Goal: Task Accomplishment & Management: Complete application form

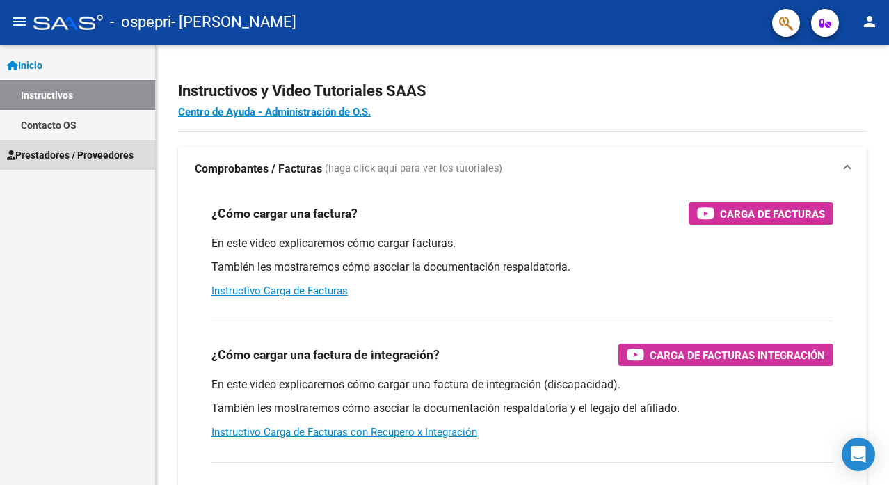
click at [57, 157] on span "Prestadores / Proveedores" at bounding box center [70, 155] width 127 height 15
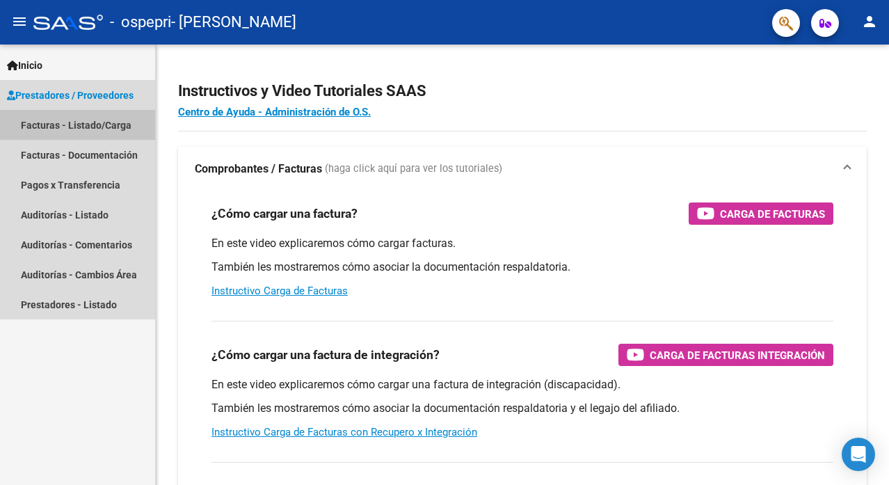
click at [88, 131] on link "Facturas - Listado/Carga" at bounding box center [77, 125] width 155 height 30
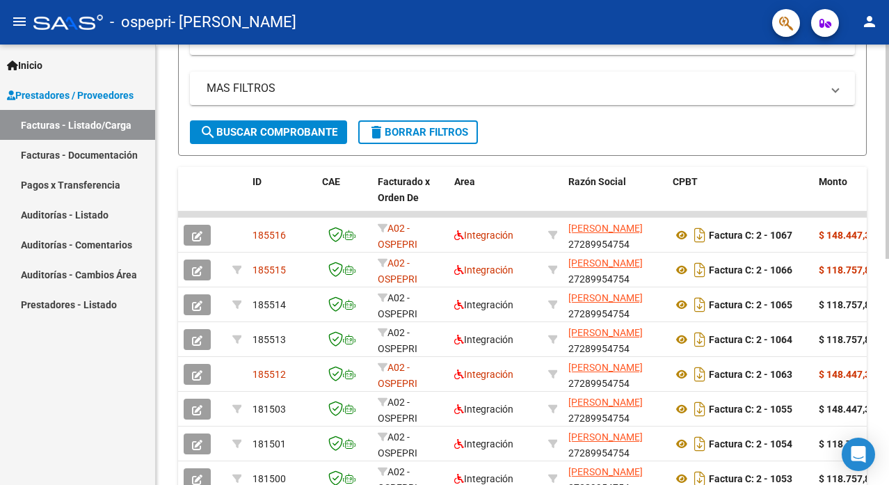
scroll to position [308, 0]
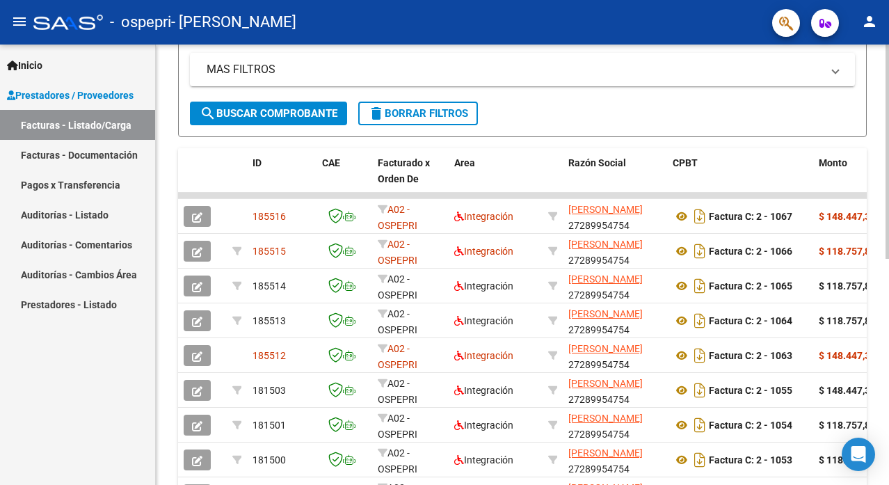
click at [888, 259] on div at bounding box center [887, 152] width 3 height 214
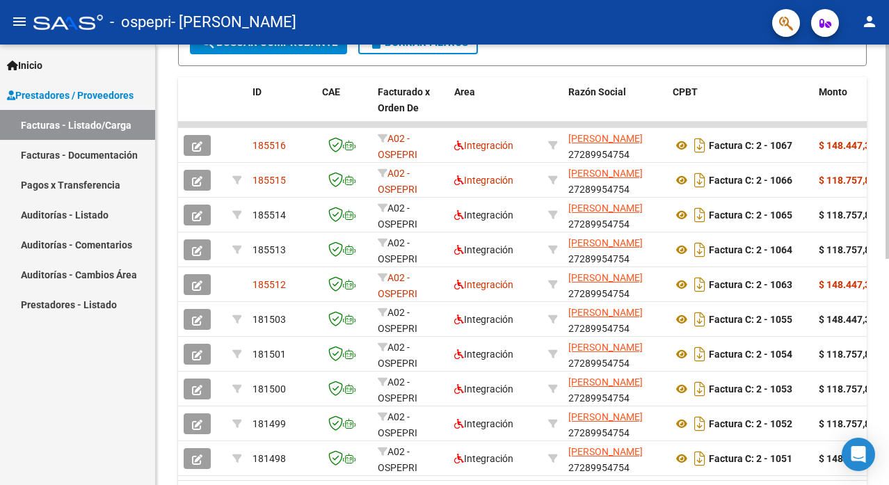
scroll to position [433, 0]
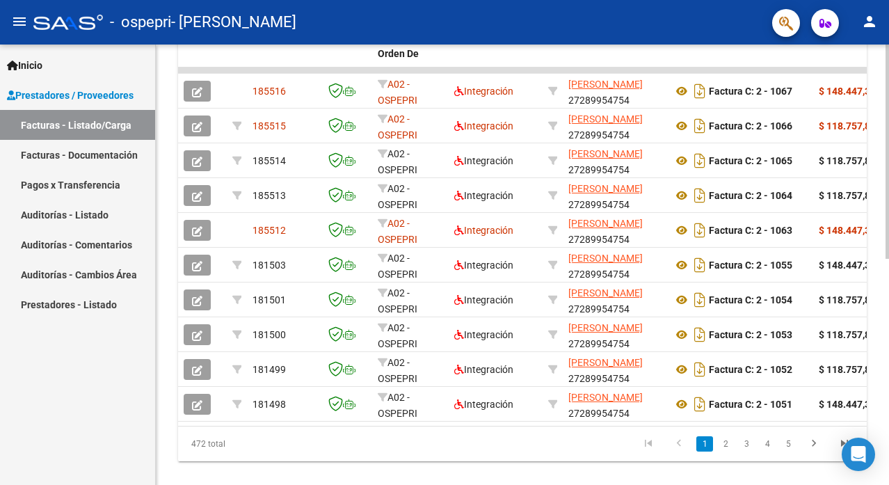
click at [879, 333] on div "Video tutorial PRESTADORES -> Listado de CPBTs Emitidos por Prestadores / Prove…" at bounding box center [524, 59] width 737 height 894
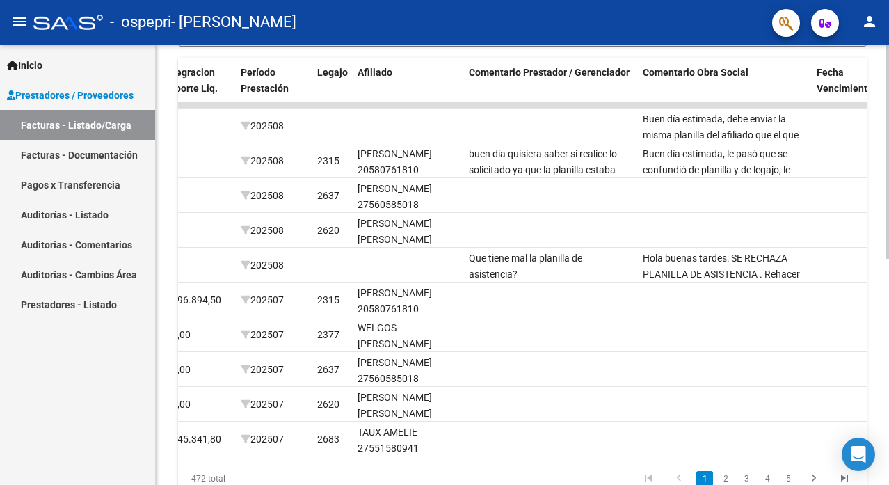
scroll to position [382, 0]
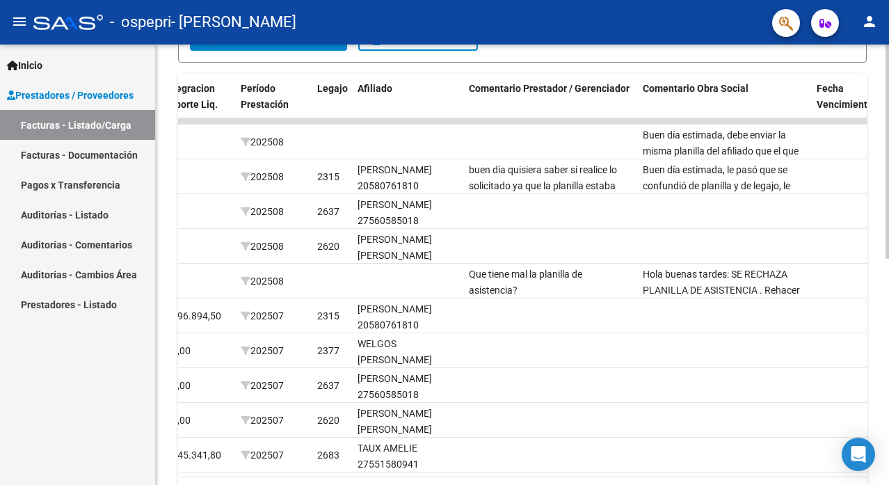
click at [889, 259] on div at bounding box center [887, 152] width 3 height 214
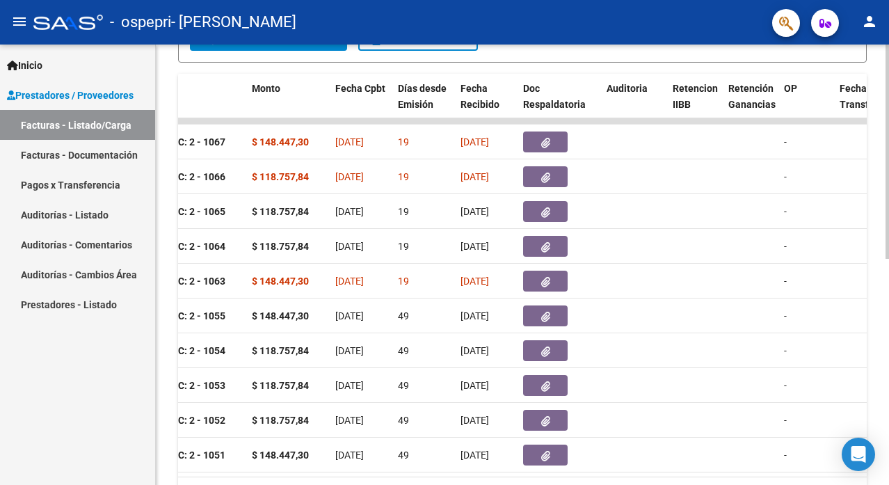
scroll to position [0, 546]
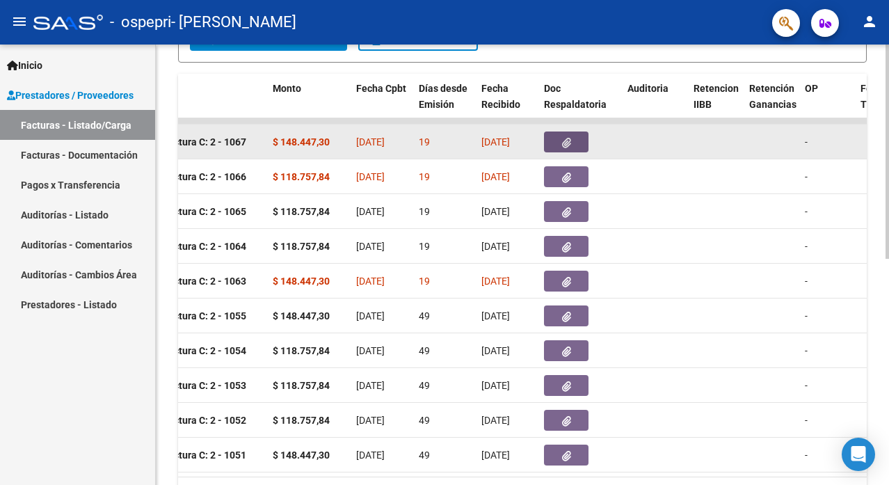
click at [563, 149] on button "button" at bounding box center [566, 142] width 45 height 21
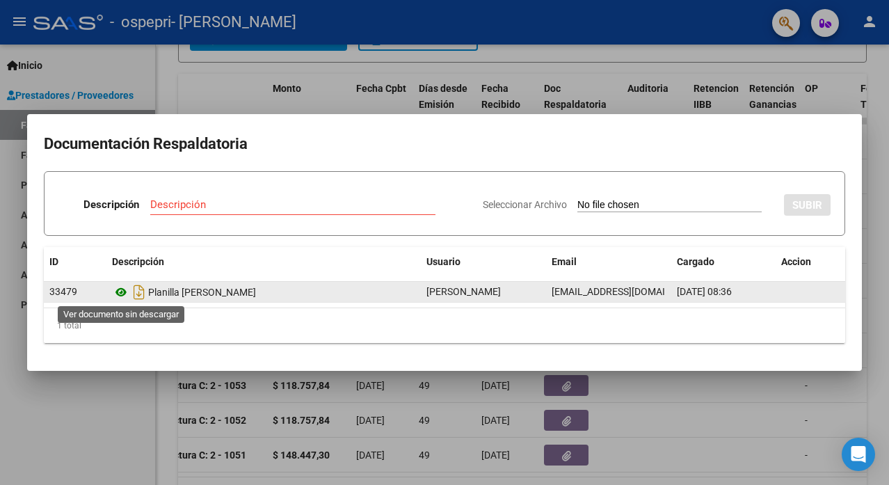
click at [120, 293] on icon at bounding box center [121, 292] width 18 height 17
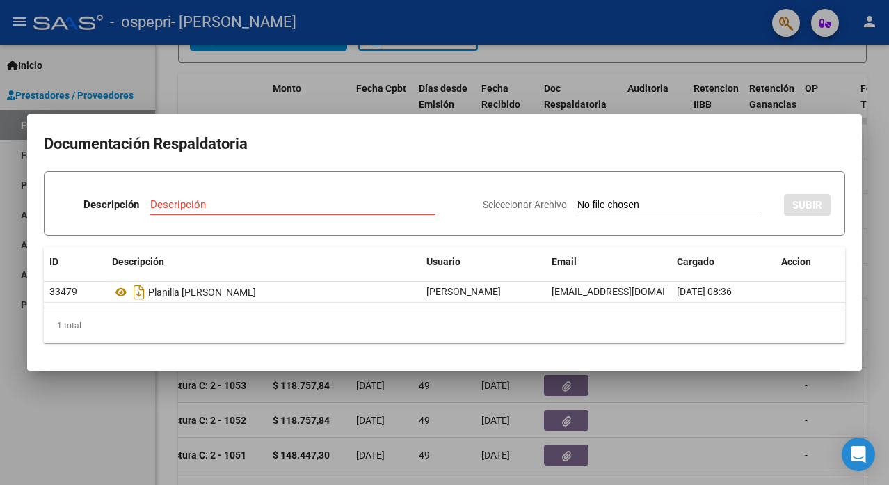
click at [888, 314] on div at bounding box center [444, 242] width 889 height 485
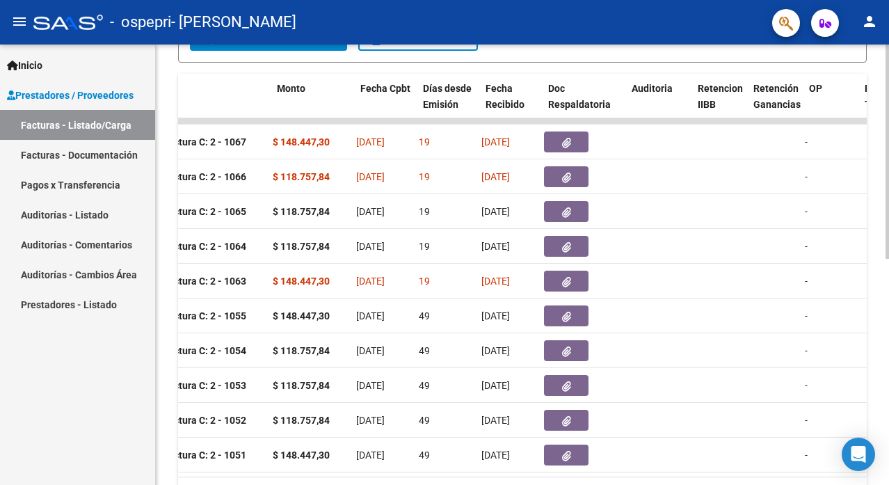
scroll to position [0, 402]
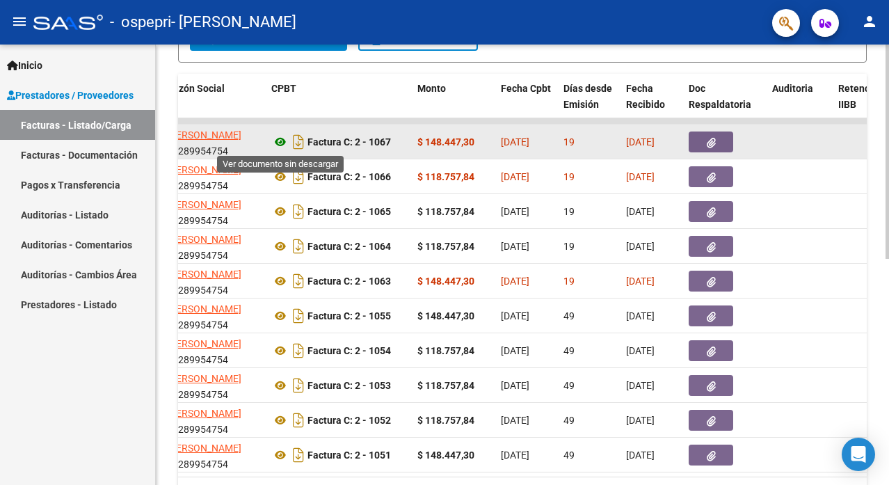
click at [278, 140] on icon at bounding box center [280, 142] width 18 height 17
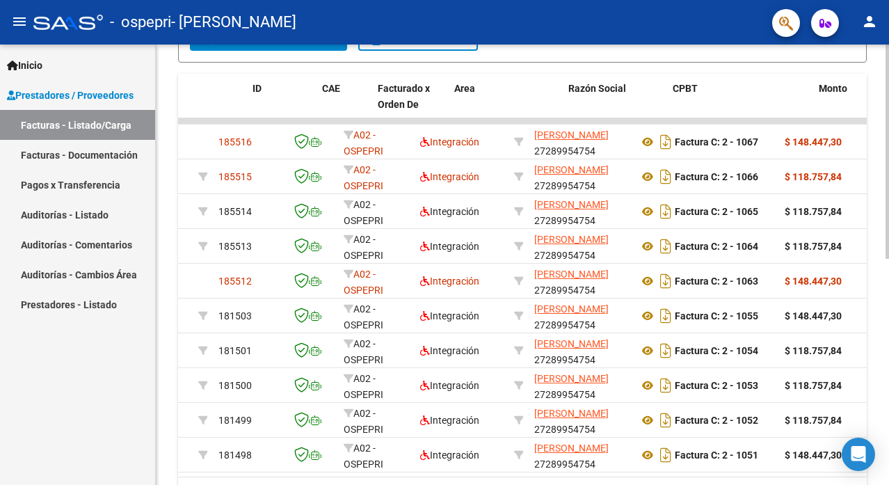
scroll to position [0, 0]
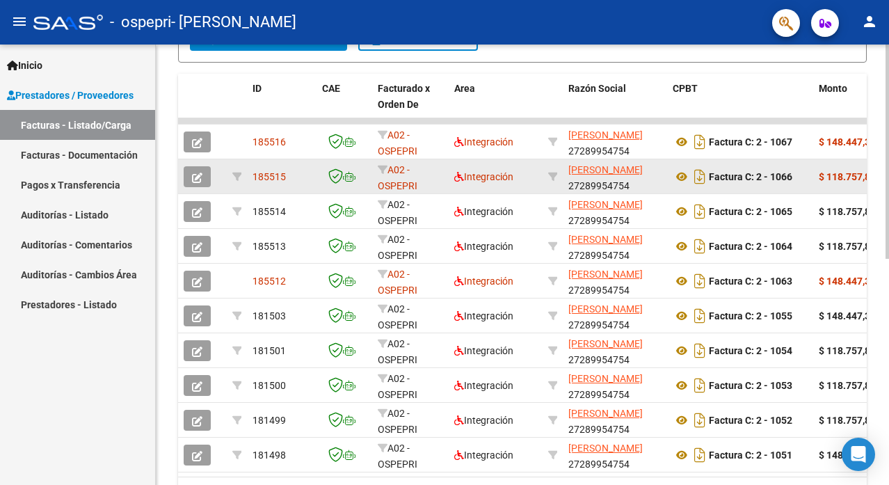
click at [206, 175] on button "button" at bounding box center [197, 176] width 27 height 21
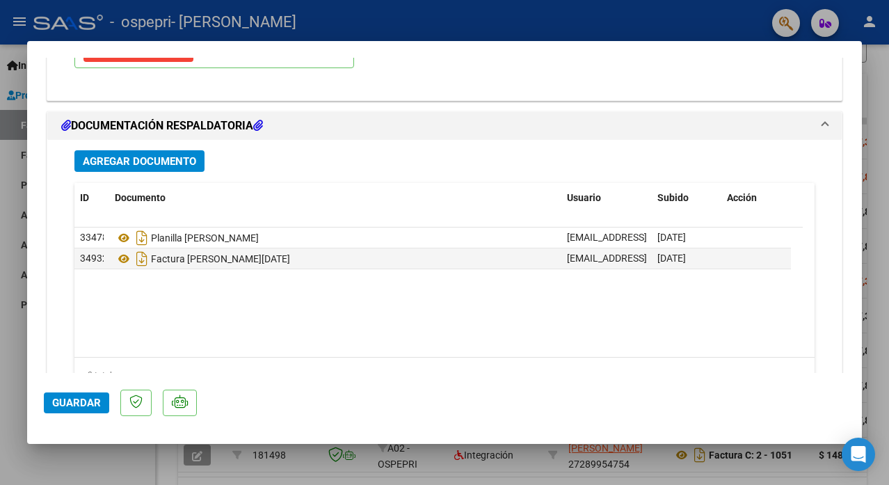
scroll to position [1802, 0]
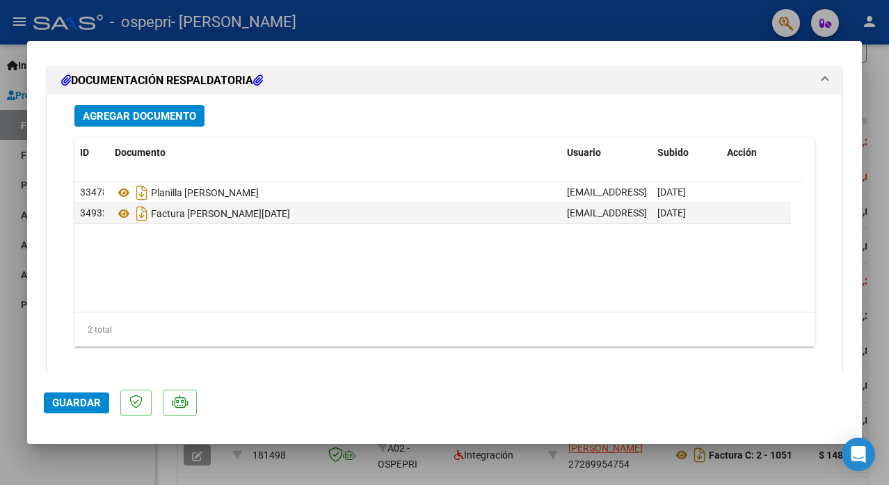
click at [882, 253] on div at bounding box center [444, 242] width 889 height 485
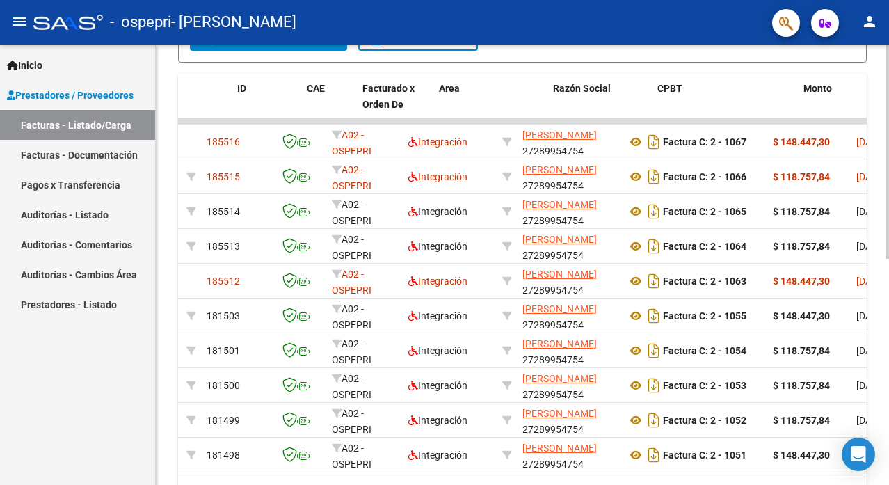
scroll to position [0, 0]
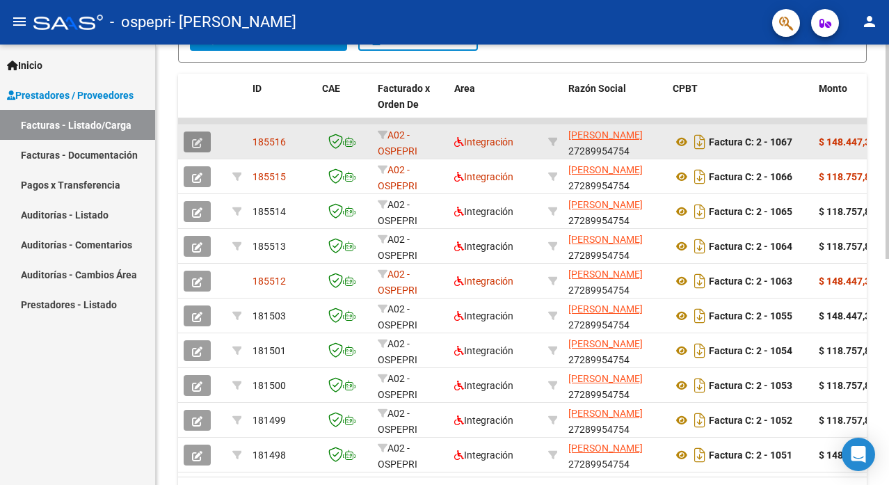
click at [196, 142] on icon "button" at bounding box center [197, 143] width 10 height 10
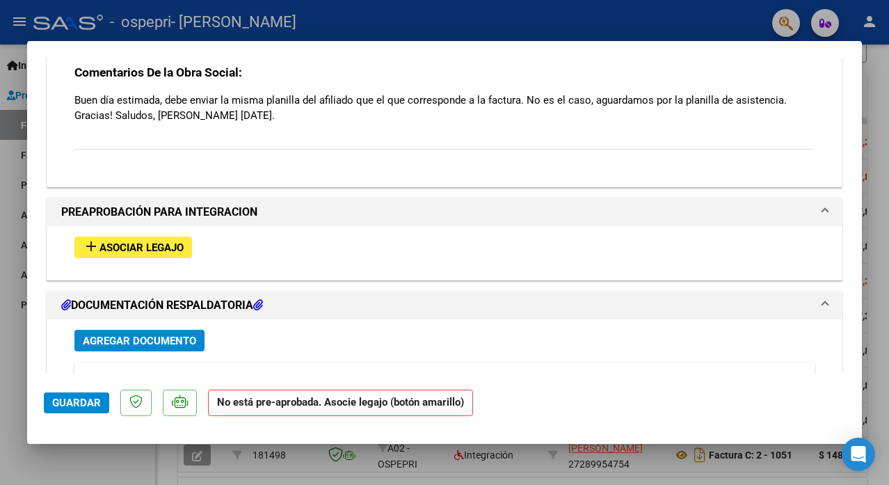
scroll to position [1311, 0]
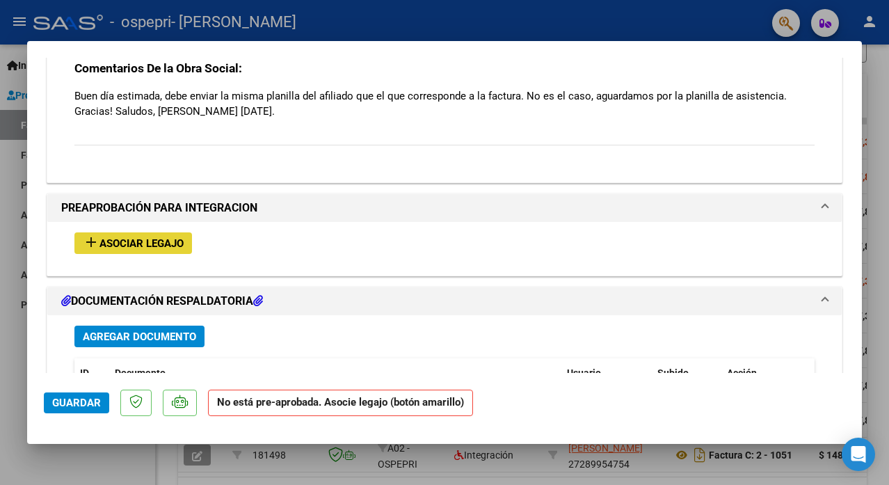
click at [141, 237] on span "Asociar Legajo" at bounding box center [142, 243] width 84 height 13
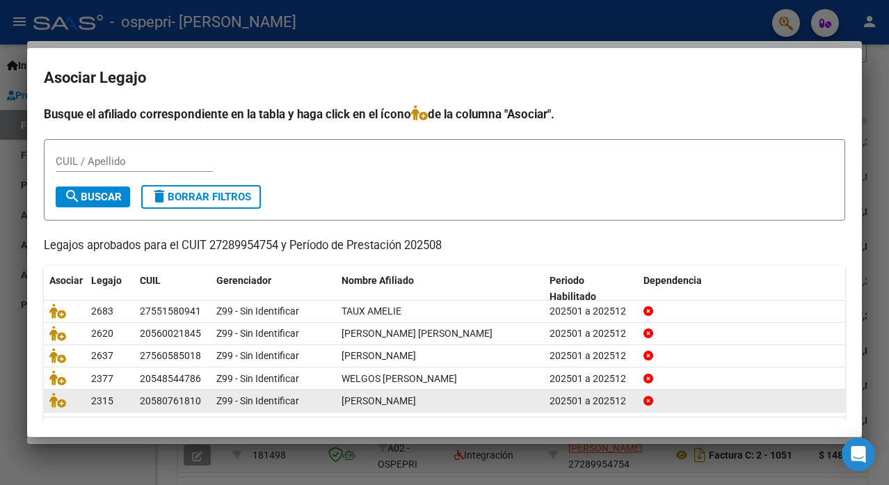
click at [159, 406] on div "20580761810" at bounding box center [170, 401] width 61 height 16
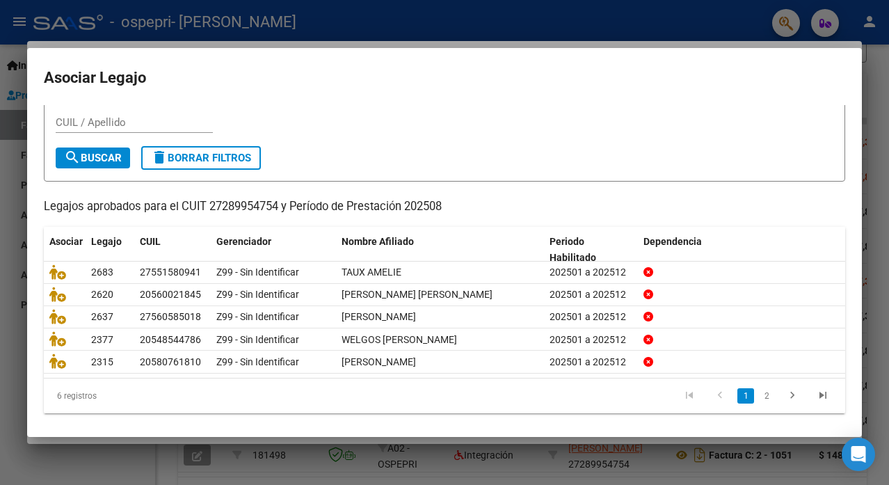
scroll to position [43, 0]
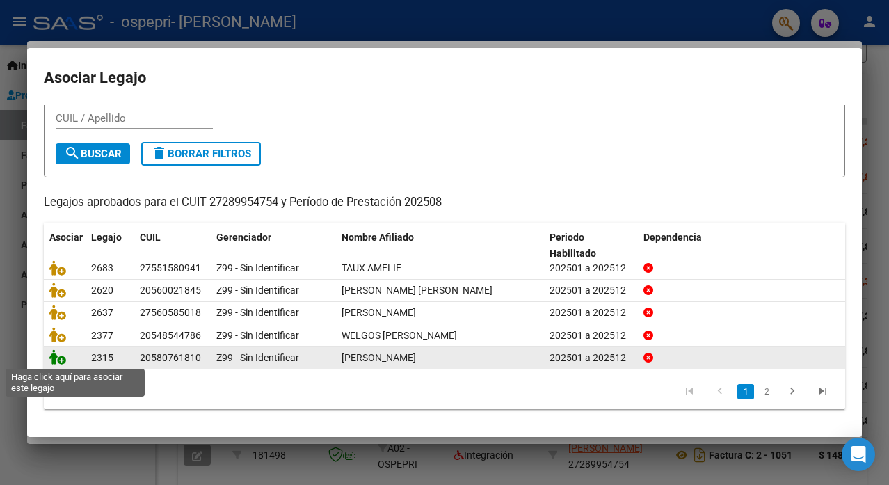
click at [54, 356] on icon at bounding box center [57, 356] width 17 height 15
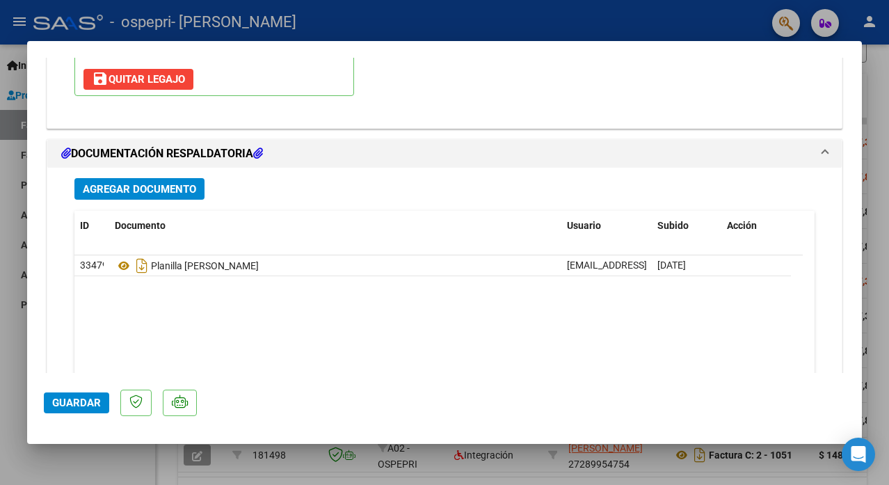
scroll to position [1664, 0]
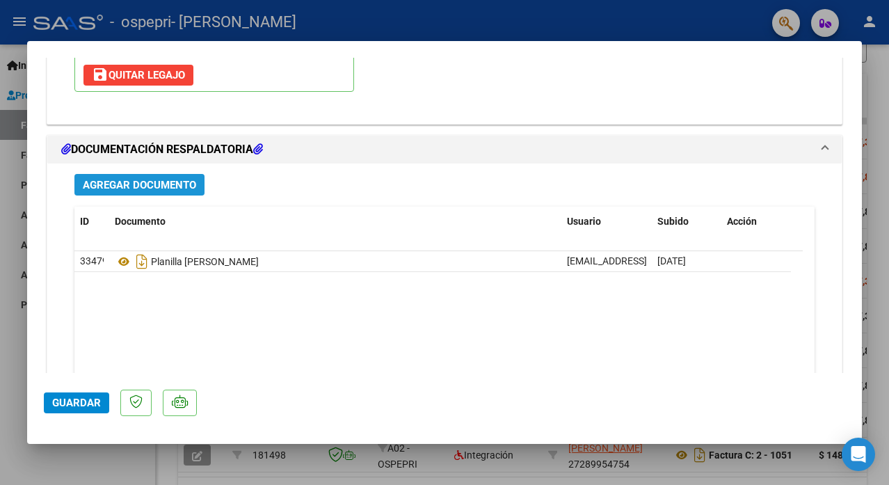
click at [161, 179] on span "Agregar Documento" at bounding box center [139, 185] width 113 height 13
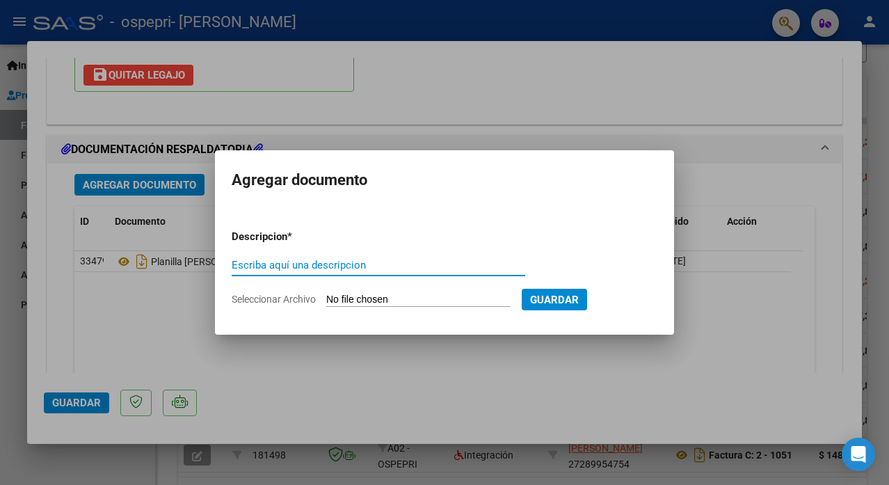
click at [267, 259] on input "Escriba aquí una descripcion" at bounding box center [379, 265] width 294 height 13
type input "planilla [PERSON_NAME]"
click at [337, 301] on input "Seleccionar Archivo" at bounding box center [418, 300] width 184 height 13
type input "C:\fakepath\planilla [PERSON_NAME].pdf"
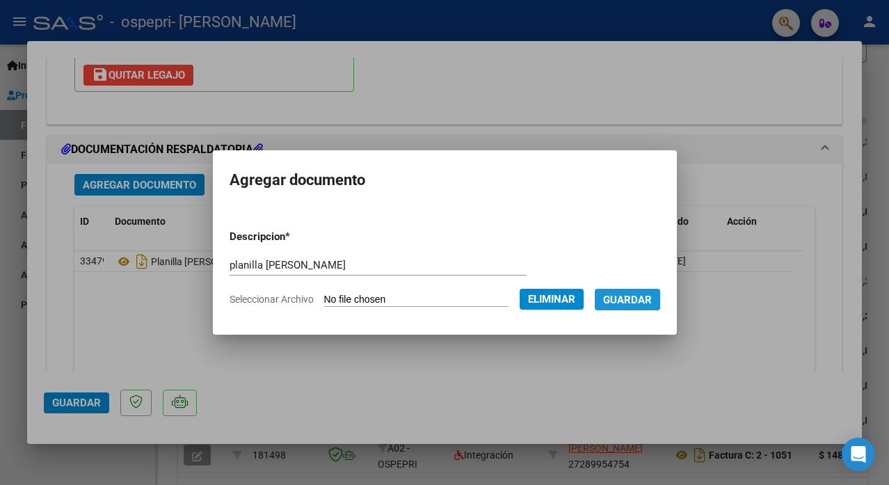
click at [640, 305] on span "Guardar" at bounding box center [627, 300] width 49 height 13
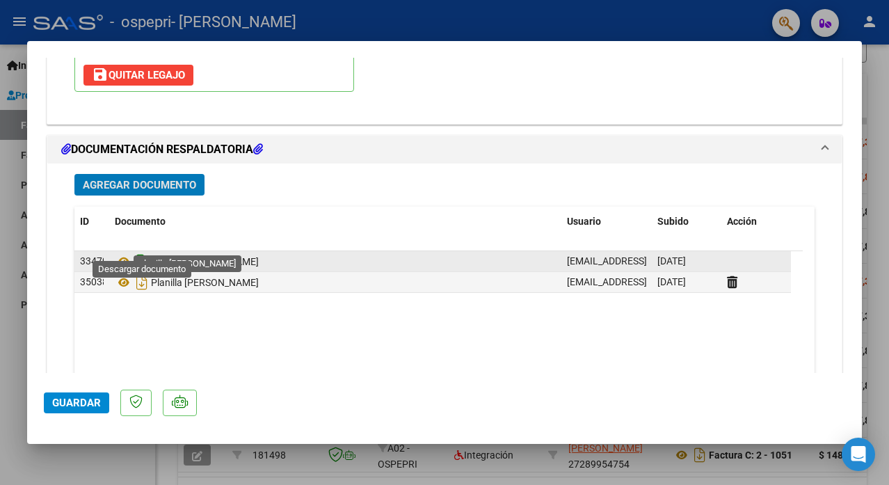
click at [143, 251] on icon "Descargar documento" at bounding box center [142, 262] width 18 height 22
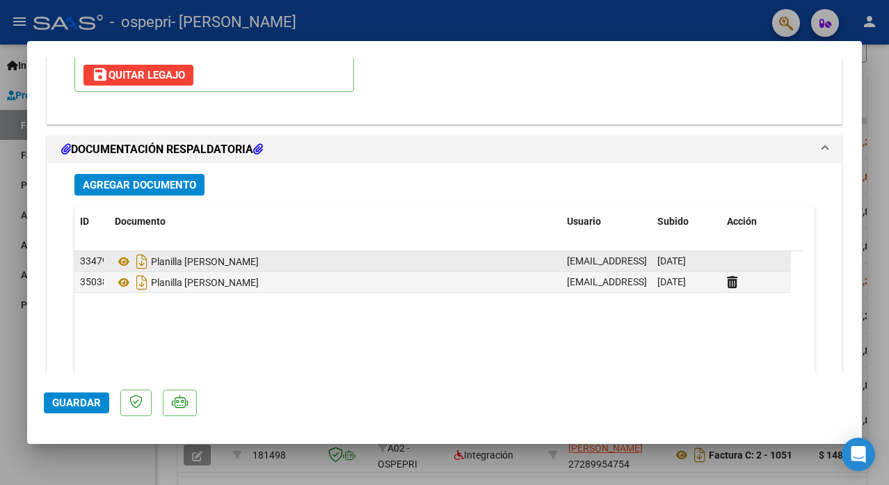
scroll to position [1733, 0]
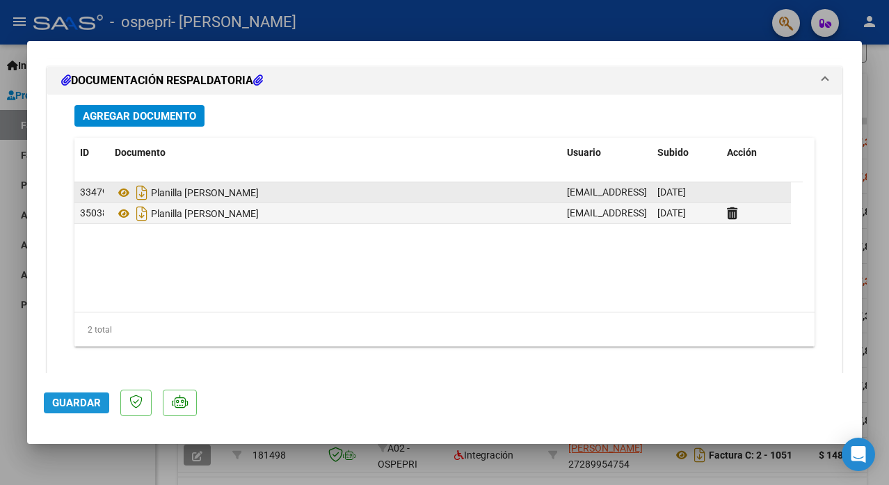
click at [72, 405] on span "Guardar" at bounding box center [76, 403] width 49 height 13
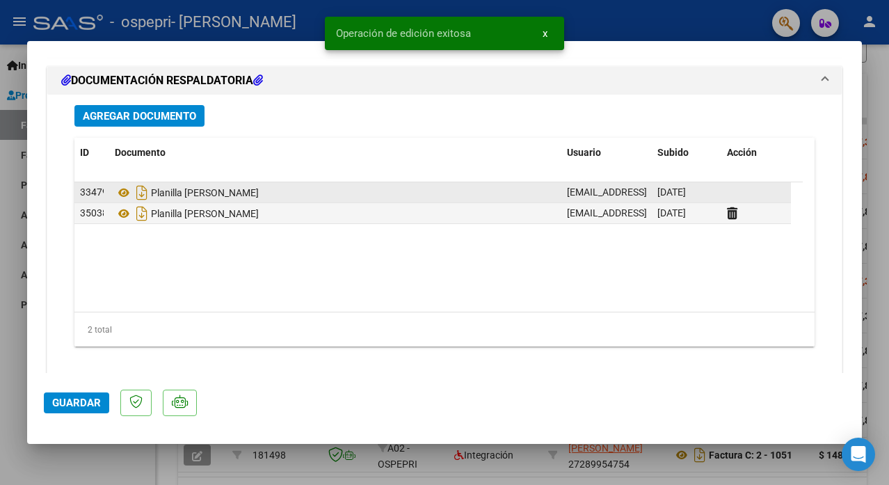
click at [878, 214] on div at bounding box center [444, 242] width 889 height 485
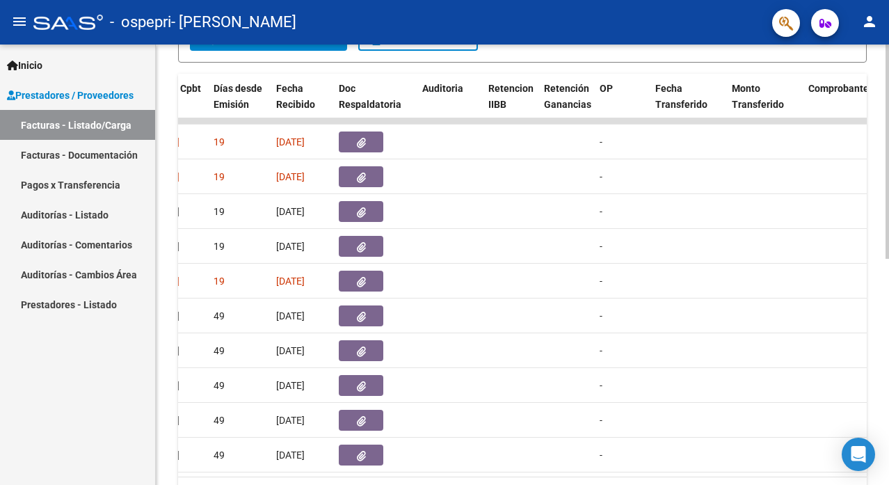
scroll to position [0, 684]
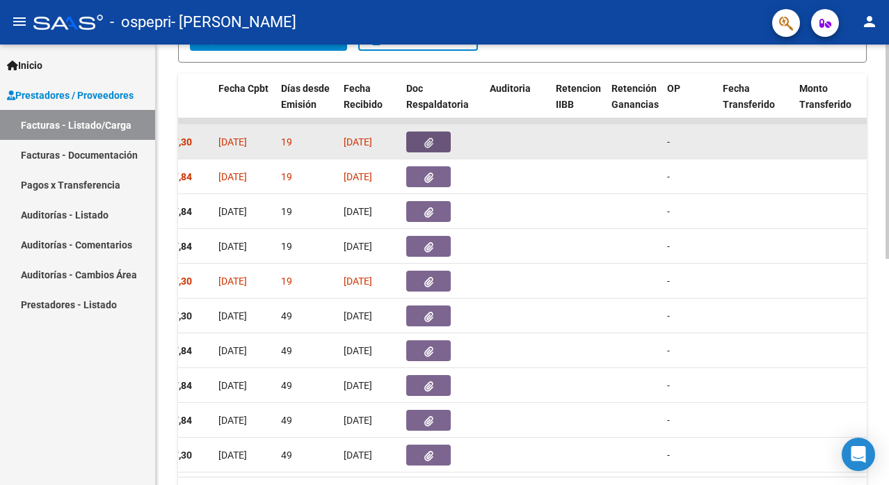
click at [420, 140] on button "button" at bounding box center [428, 142] width 45 height 21
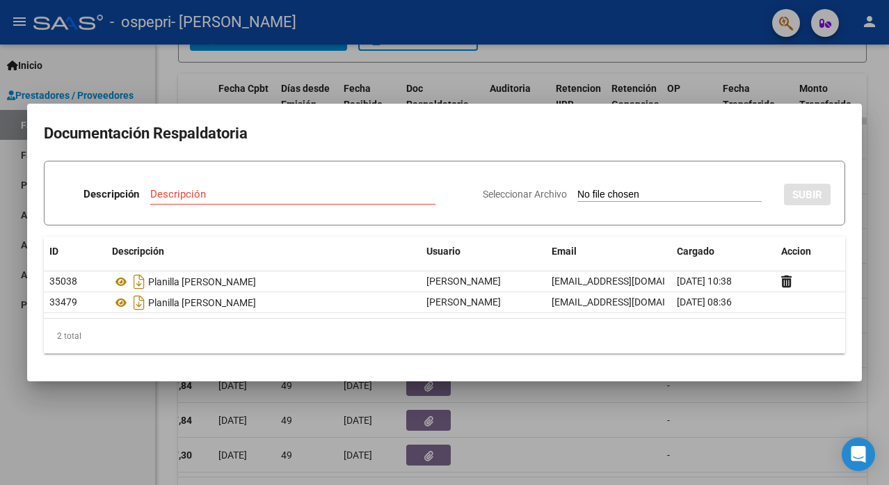
click at [889, 189] on div at bounding box center [444, 242] width 889 height 485
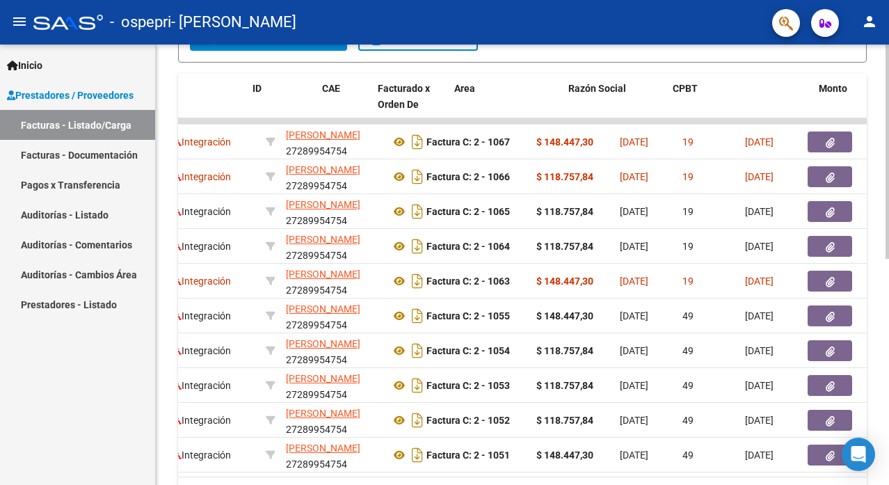
scroll to position [0, 0]
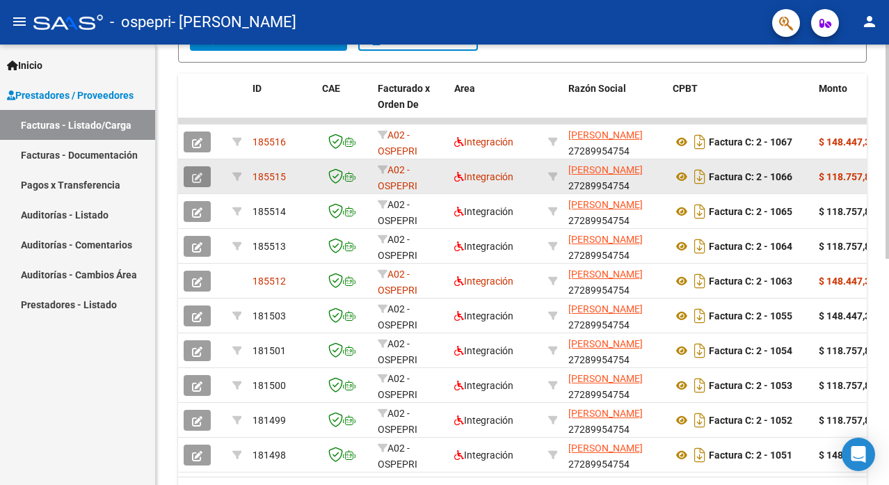
click at [196, 185] on button "button" at bounding box center [197, 176] width 27 height 21
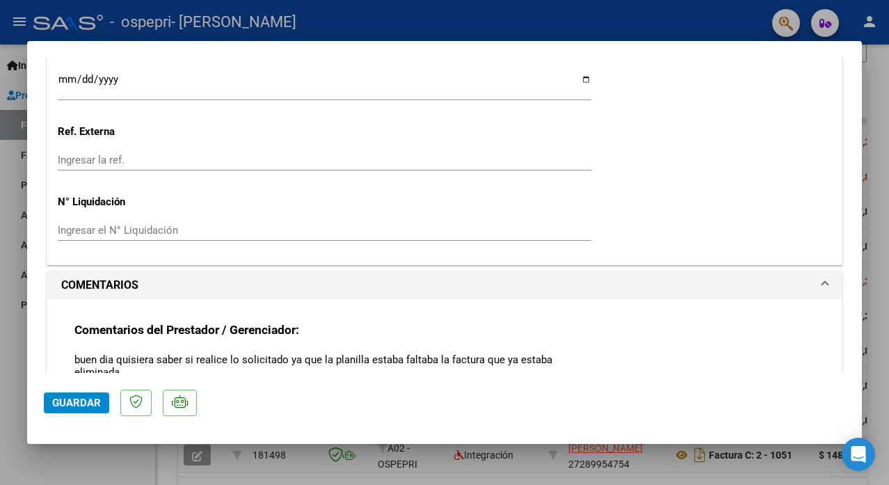
scroll to position [1040, 0]
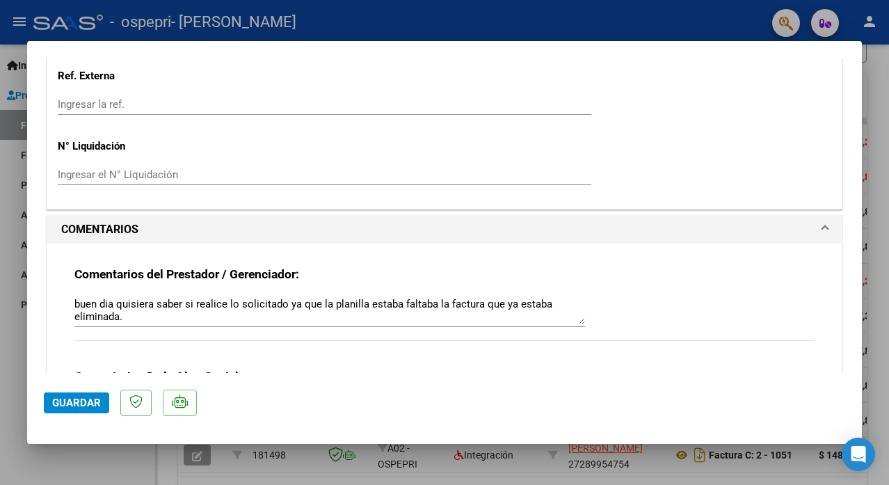
click at [571, 306] on textarea "buen dia quisiera saber si realice lo solicitado ya que la planilla estaba falt…" at bounding box center [329, 310] width 511 height 28
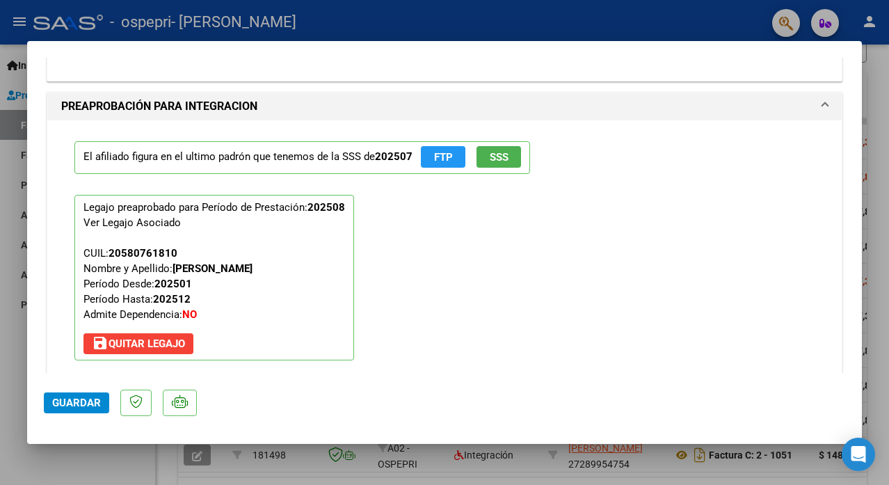
scroll to position [1479, 0]
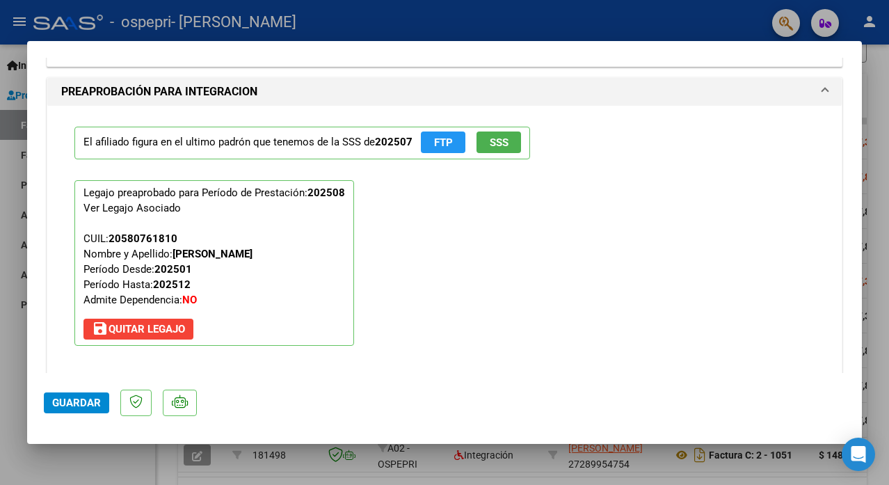
click at [141, 323] on span "save [PERSON_NAME]" at bounding box center [138, 329] width 93 height 13
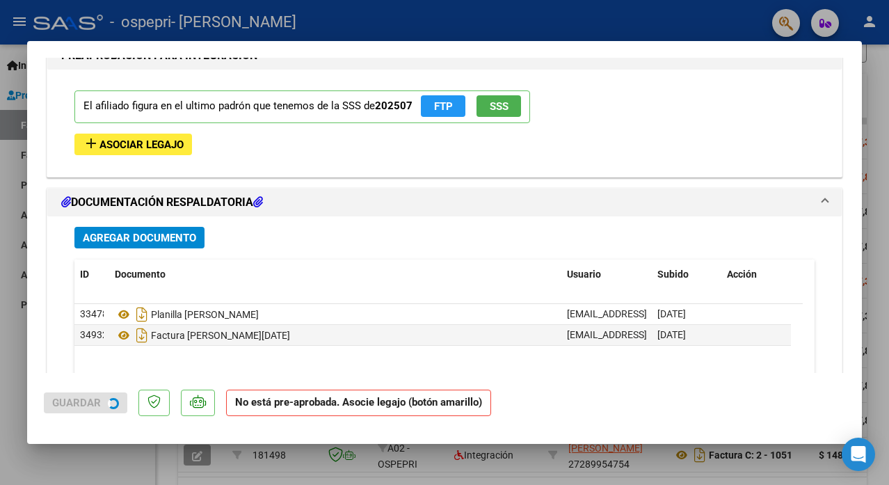
scroll to position [1443, 0]
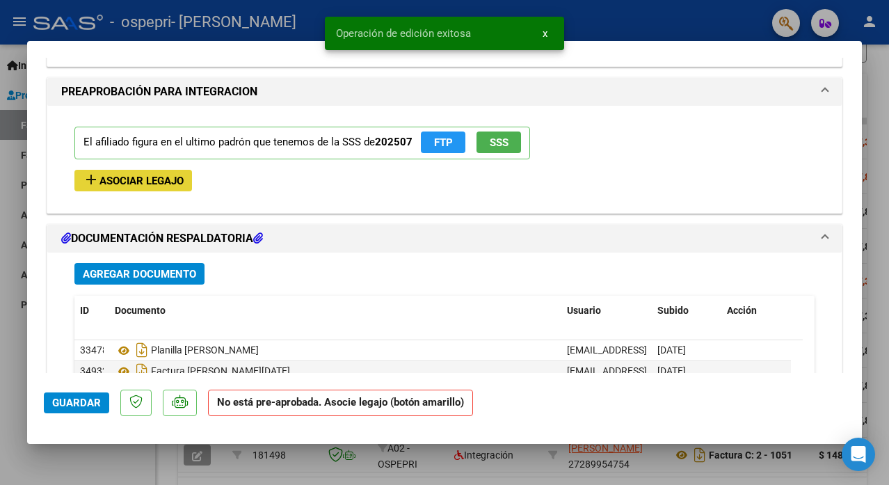
click at [159, 175] on span "Asociar Legajo" at bounding box center [142, 181] width 84 height 13
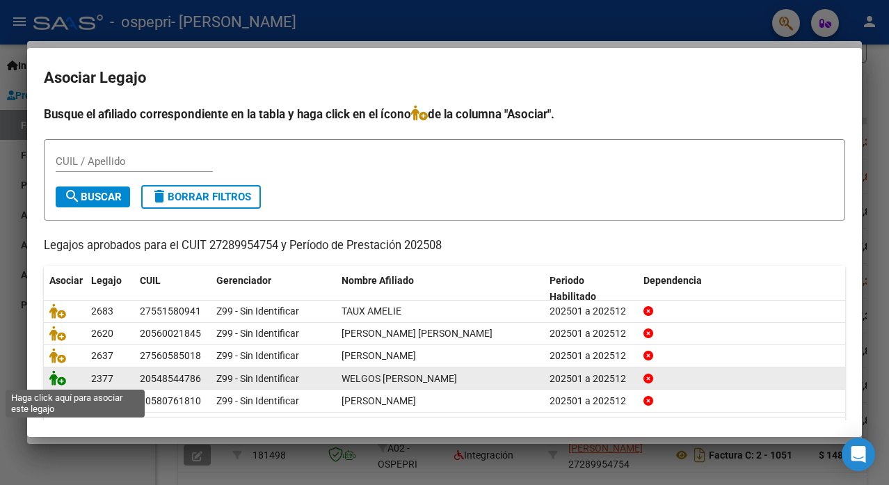
click at [56, 381] on icon at bounding box center [57, 377] width 17 height 15
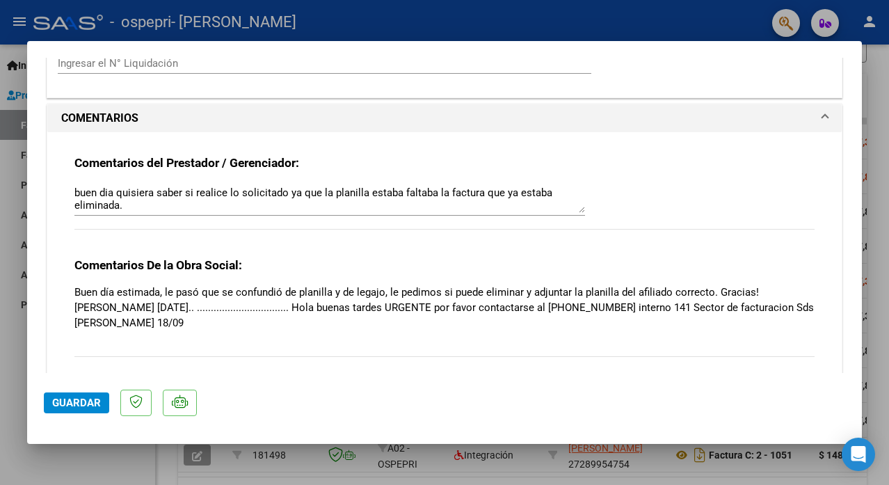
scroll to position [1802, 0]
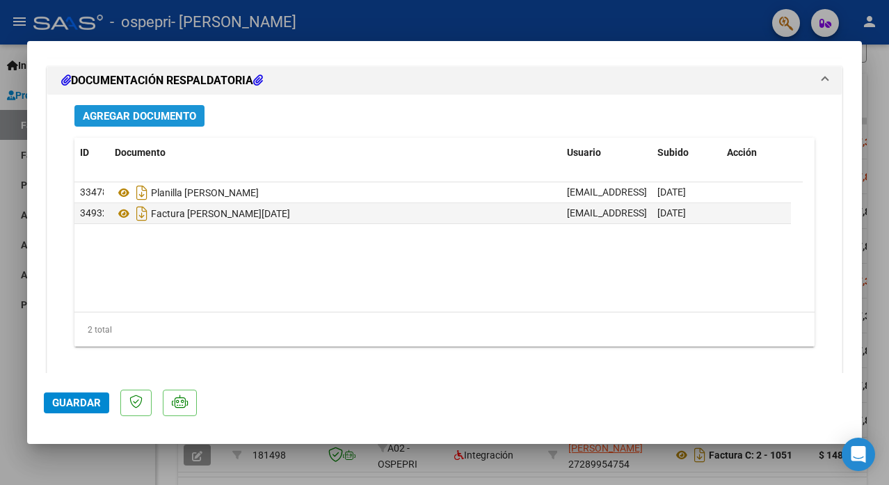
click at [118, 110] on span "Agregar Documento" at bounding box center [139, 116] width 113 height 13
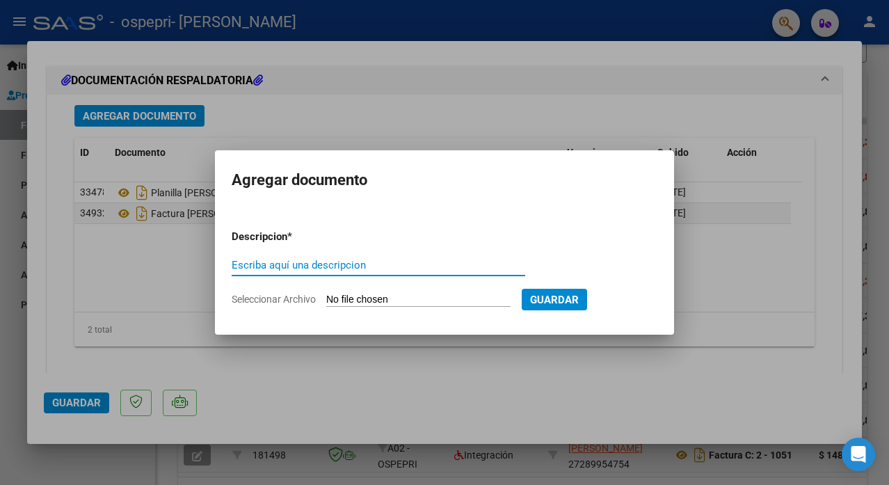
click at [255, 261] on input "Escriba aquí una descripcion" at bounding box center [379, 265] width 294 height 13
type input "planilla [PERSON_NAME]"
click at [362, 301] on input "Seleccionar Archivo" at bounding box center [418, 300] width 184 height 13
type input "C:\fakepath\planilla [PERSON_NAME].pdf"
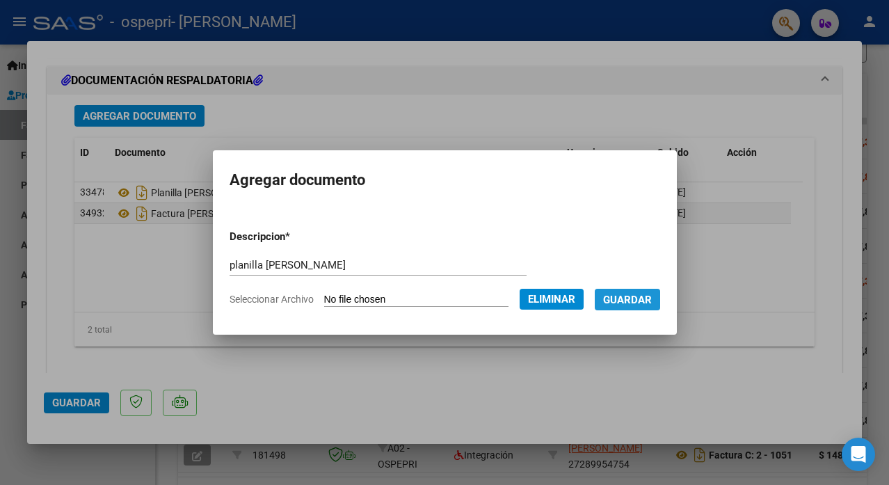
click at [642, 305] on span "Guardar" at bounding box center [627, 300] width 49 height 13
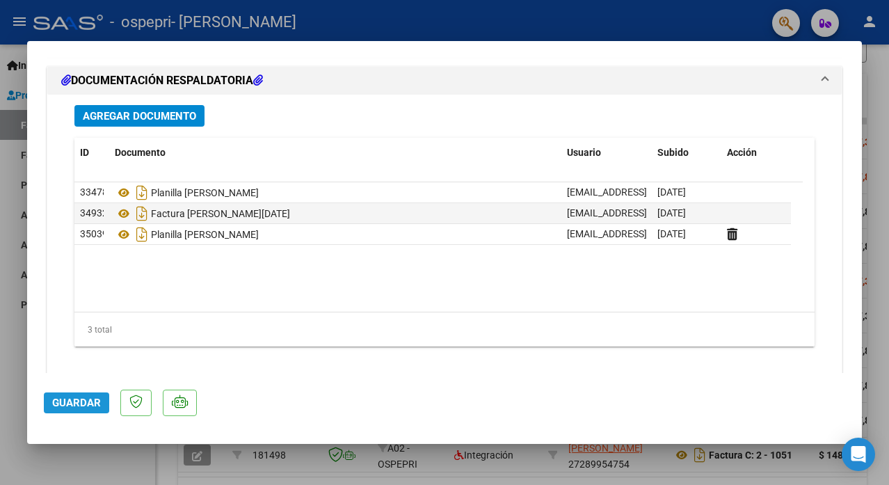
click at [49, 406] on button "Guardar" at bounding box center [76, 403] width 65 height 21
click at [81, 400] on span "Guardar" at bounding box center [76, 403] width 49 height 13
click at [884, 304] on div at bounding box center [444, 242] width 889 height 485
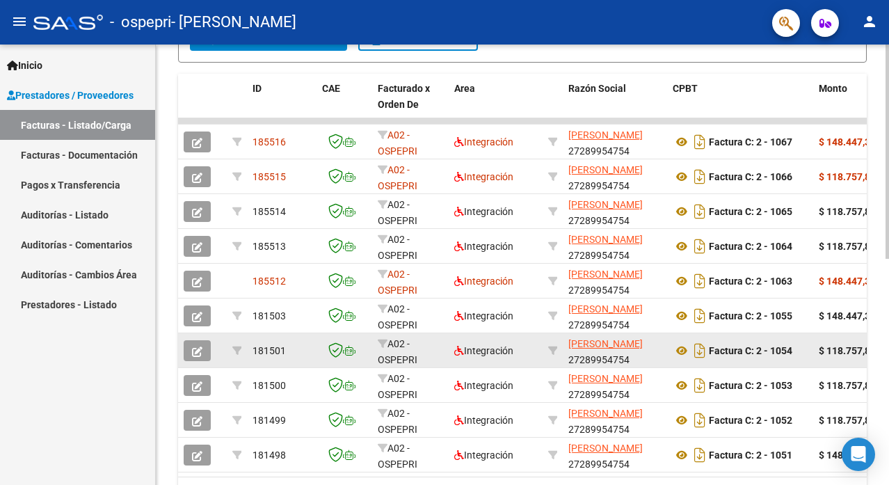
scroll to position [382, 0]
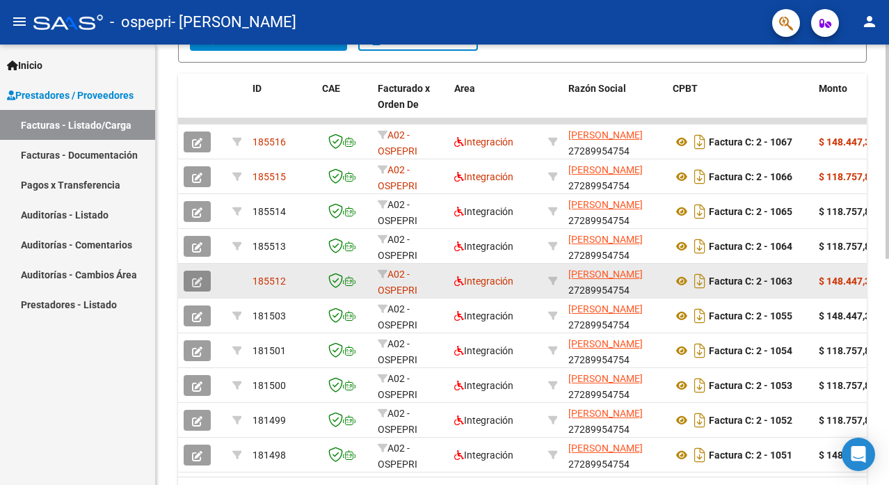
click at [194, 283] on icon "button" at bounding box center [197, 282] width 10 height 10
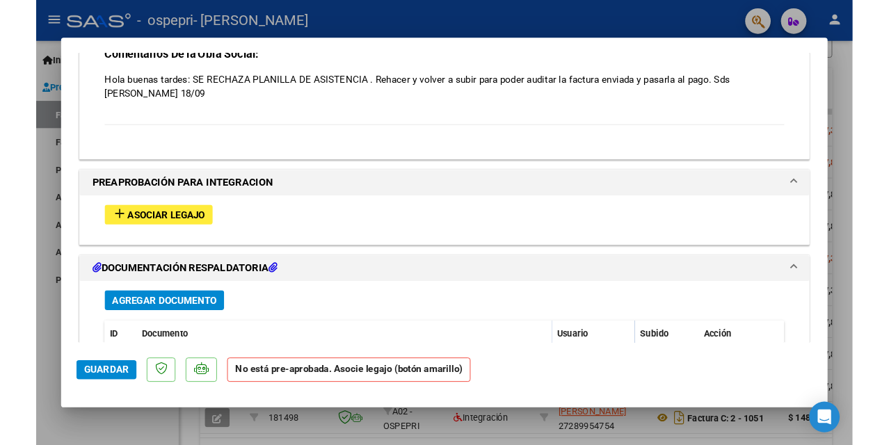
scroll to position [1435, 0]
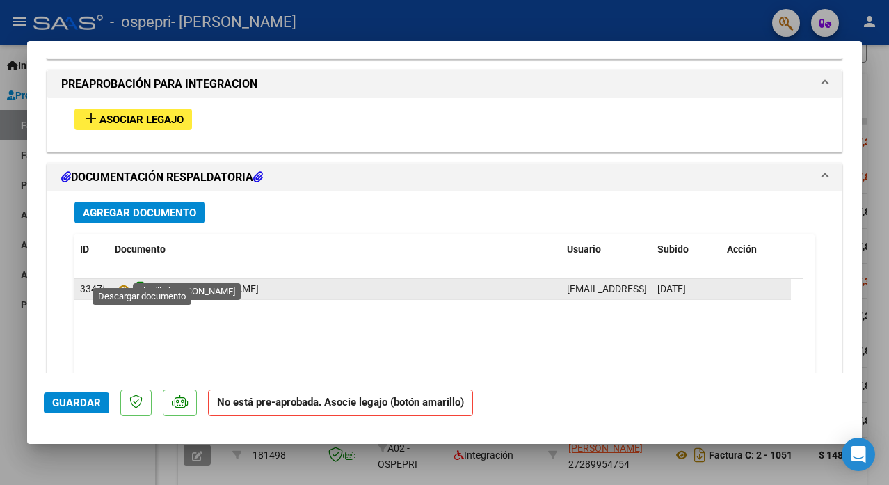
click at [136, 278] on icon "Descargar documento" at bounding box center [142, 289] width 18 height 22
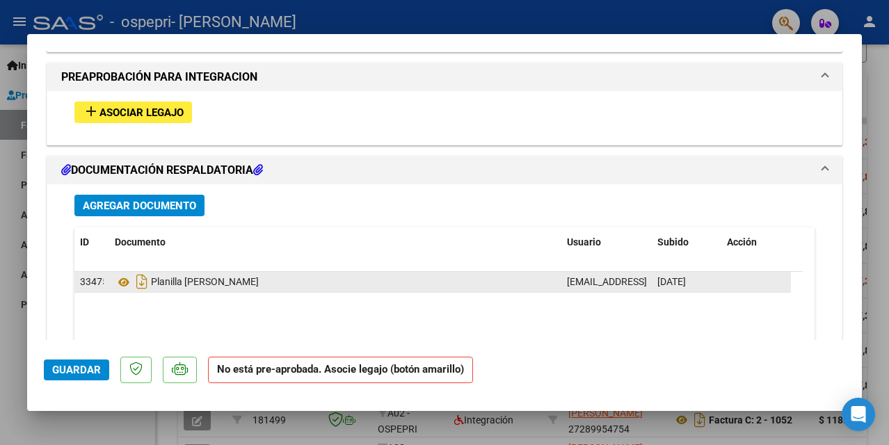
click at [151, 200] on span "Agregar Documento" at bounding box center [139, 206] width 113 height 13
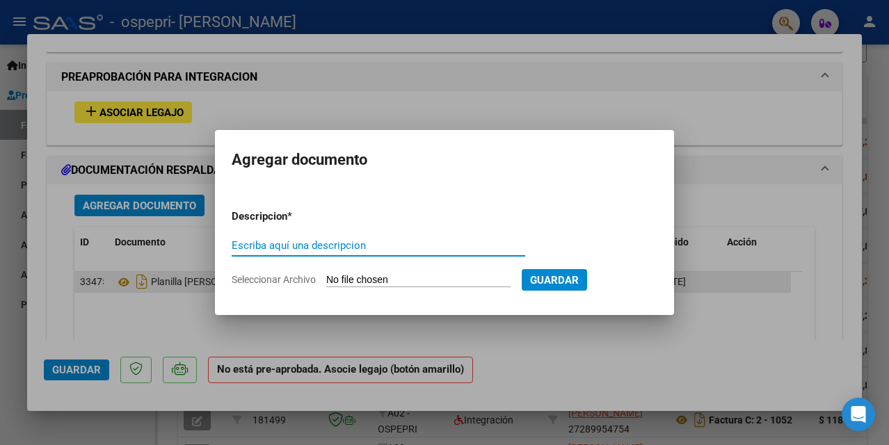
click at [283, 244] on input "Escriba aquí una descripcion" at bounding box center [379, 245] width 294 height 13
type input "planilla amelie"
click at [422, 279] on input "Seleccionar Archivo" at bounding box center [418, 280] width 184 height 13
type input "C:\fakepath\[PERSON_NAME].pdf"
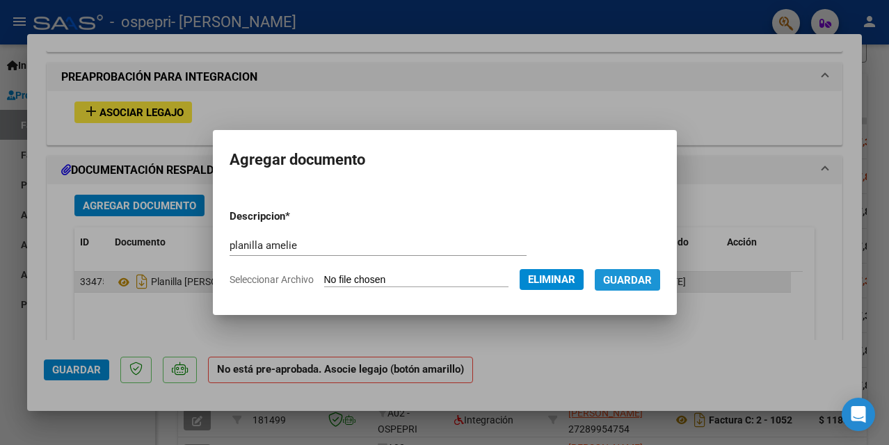
click at [633, 282] on span "Guardar" at bounding box center [627, 280] width 49 height 13
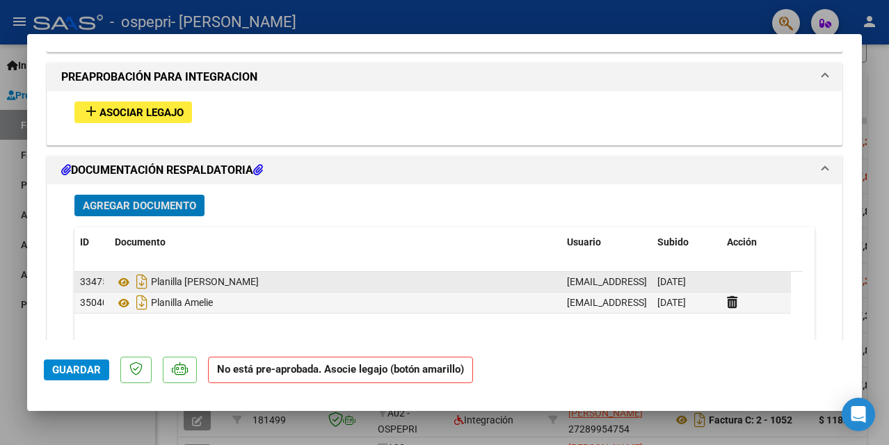
click at [55, 373] on span "Guardar" at bounding box center [76, 370] width 49 height 13
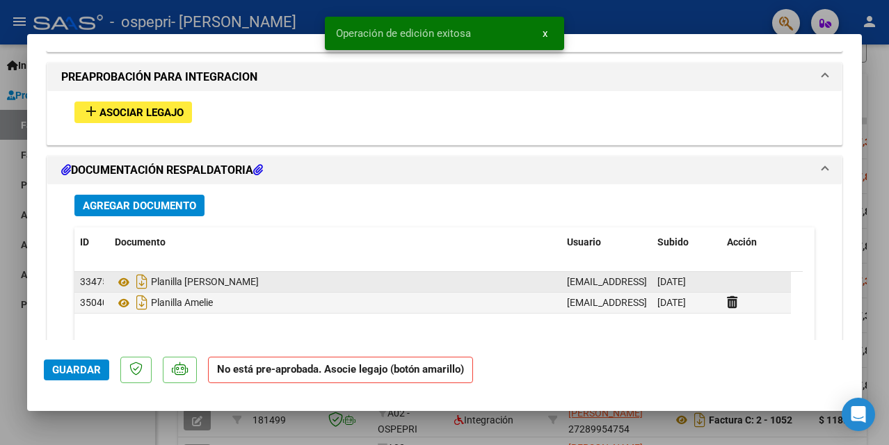
click at [884, 96] on div at bounding box center [444, 222] width 889 height 445
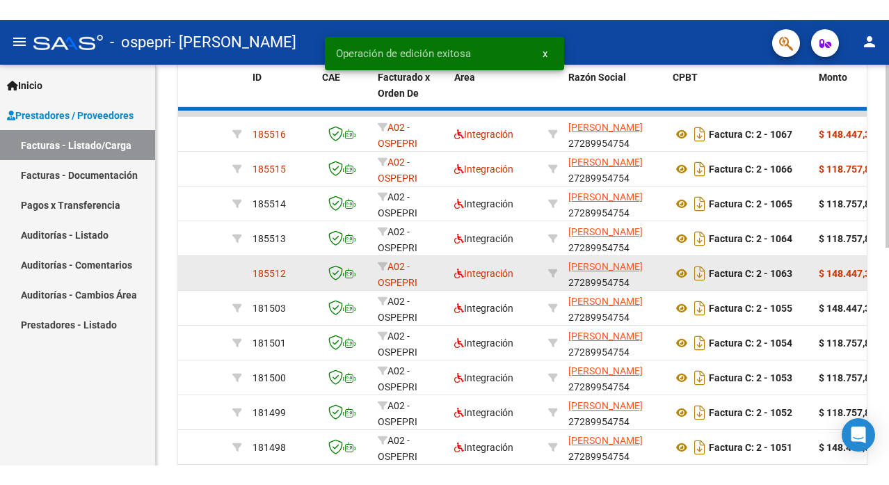
scroll to position [382, 0]
